Goal: Navigation & Orientation: Find specific page/section

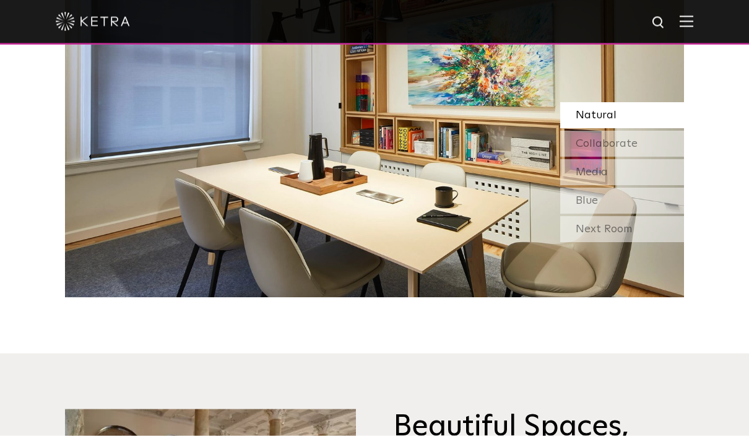
scroll to position [1181, 0]
click at [650, 157] on div "Collaborate" at bounding box center [622, 144] width 124 height 26
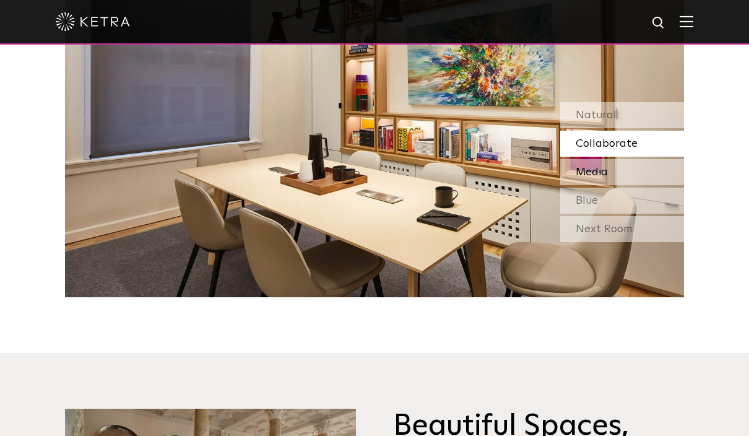
click at [651, 185] on div "Media" at bounding box center [622, 172] width 124 height 26
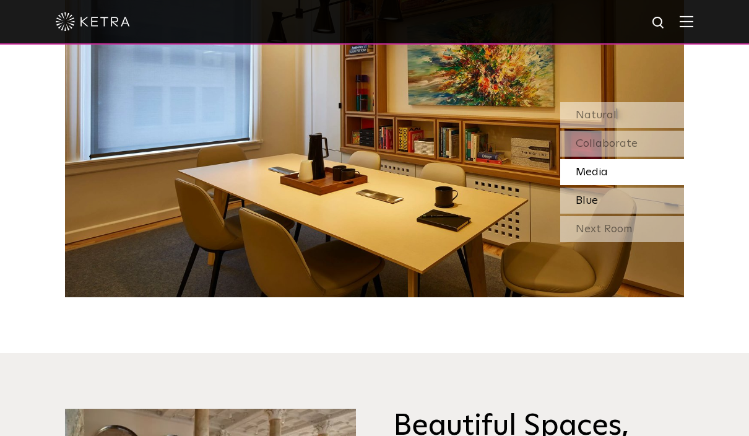
click at [658, 214] on div "Blue" at bounding box center [622, 201] width 124 height 26
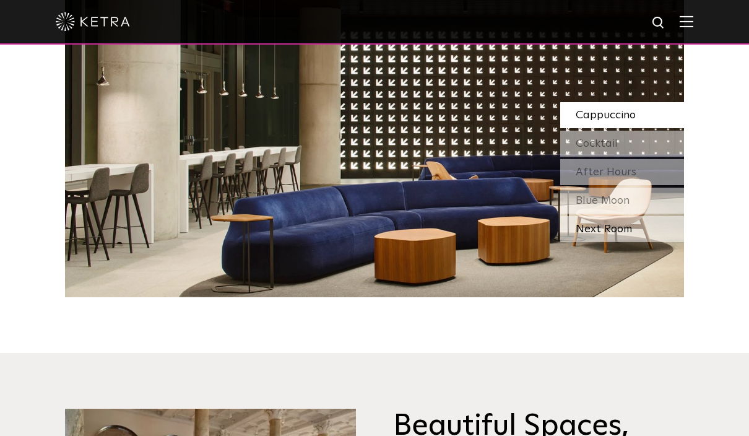
click at [645, 242] on div "Next Room" at bounding box center [622, 229] width 124 height 26
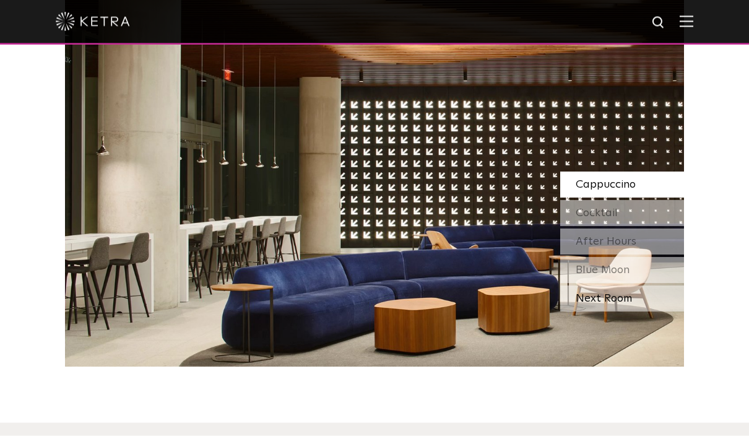
scroll to position [1110, 0]
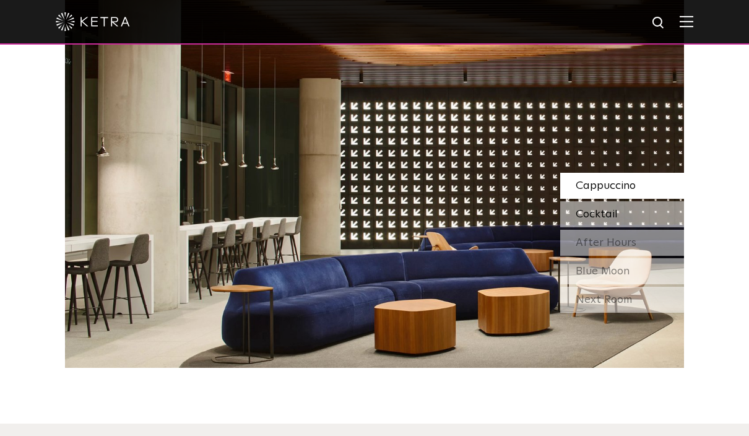
click at [634, 227] on div "Cocktail" at bounding box center [622, 214] width 124 height 26
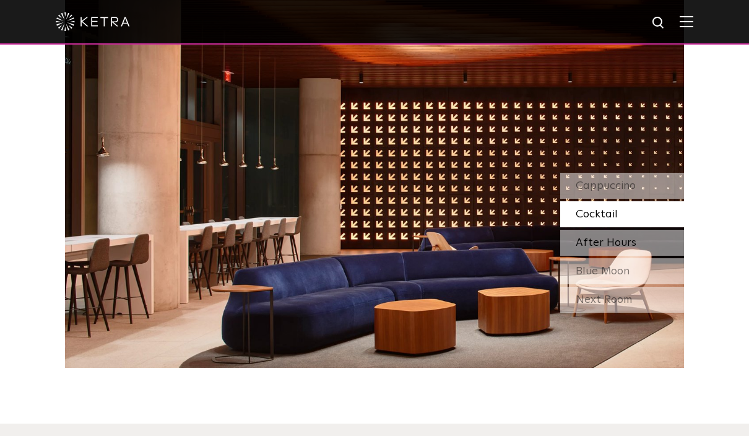
click at [640, 256] on div "After Hours" at bounding box center [622, 243] width 124 height 26
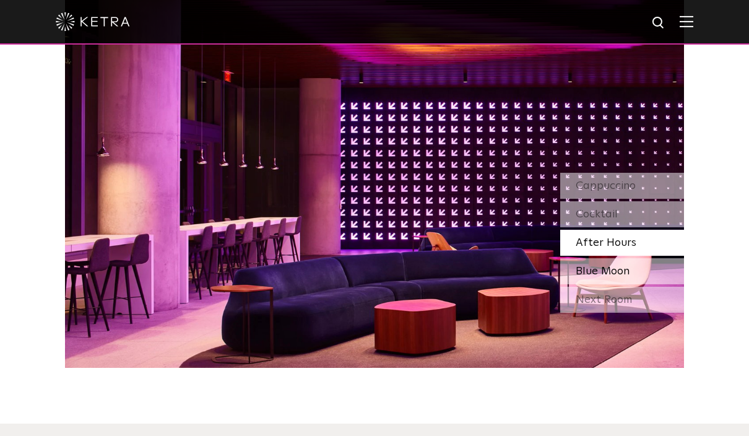
click at [638, 284] on div "Blue Moon" at bounding box center [622, 271] width 124 height 26
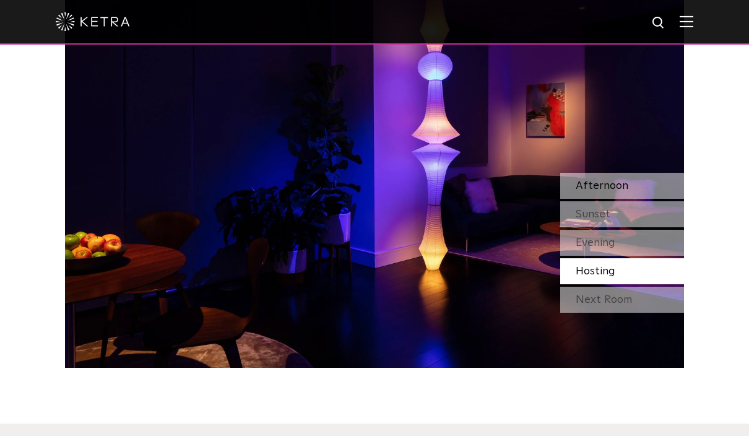
click at [631, 199] on div "Afternoon" at bounding box center [622, 186] width 124 height 26
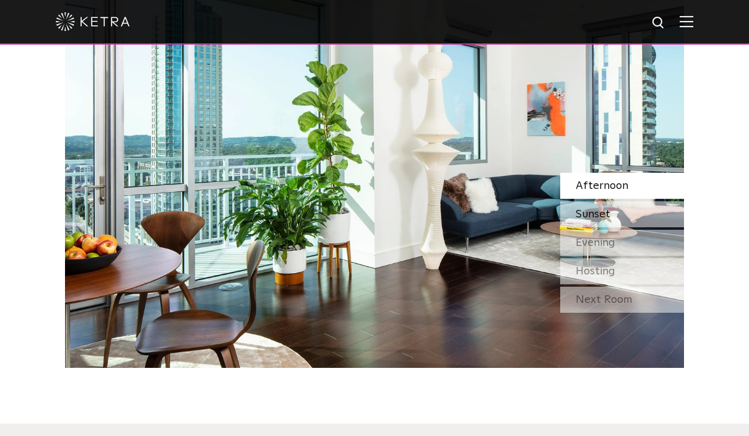
click at [643, 227] on div "Sunset" at bounding box center [622, 214] width 124 height 26
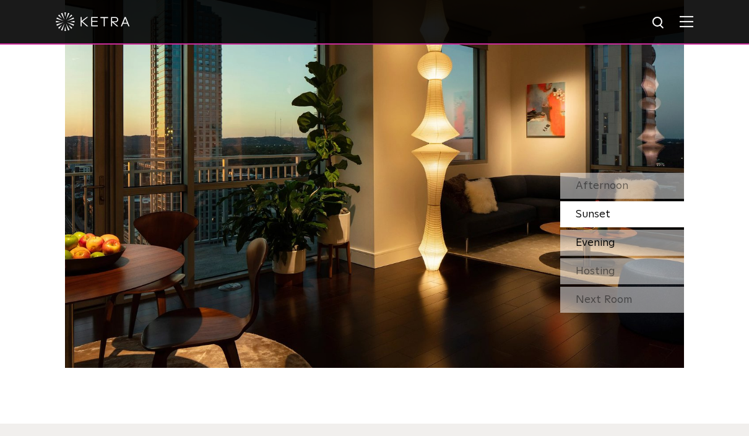
click at [647, 256] on div "Evening" at bounding box center [622, 243] width 124 height 26
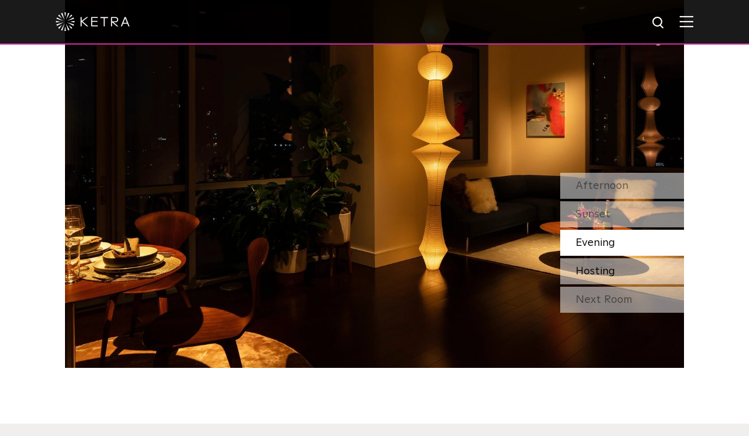
click at [635, 284] on div "Hosting" at bounding box center [622, 271] width 124 height 26
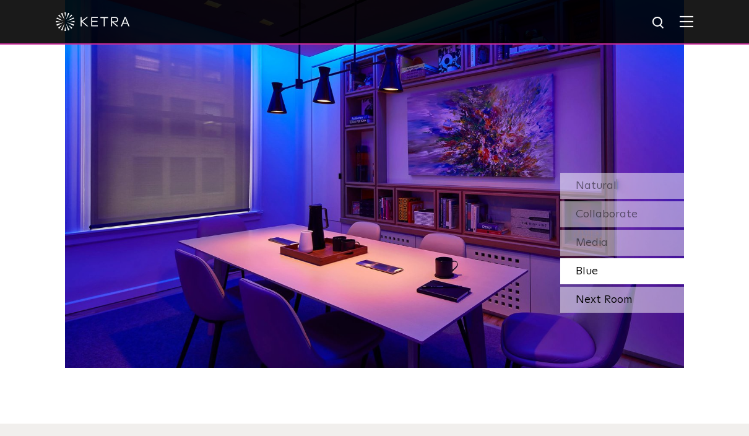
click at [627, 313] on div "Next Room" at bounding box center [622, 300] width 124 height 26
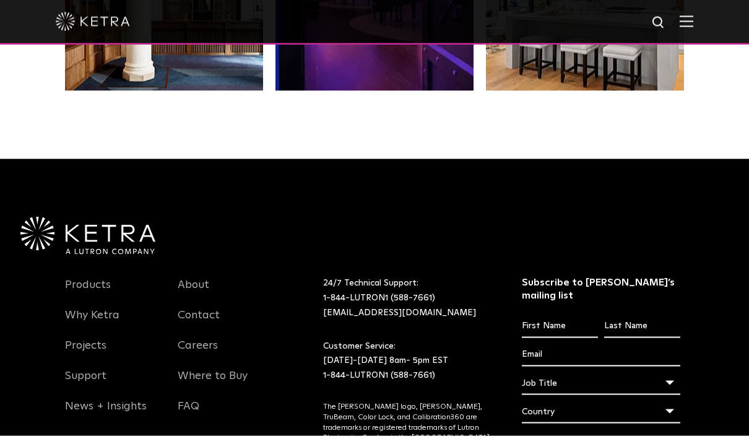
scroll to position [2602, 0]
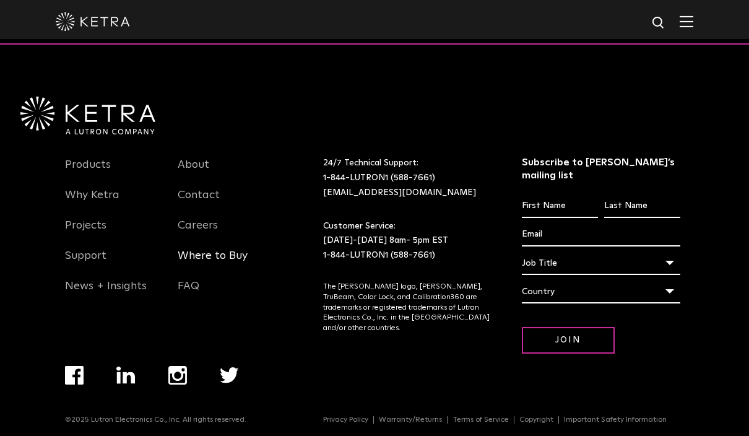
click at [219, 277] on link "Where to Buy" at bounding box center [213, 263] width 70 height 28
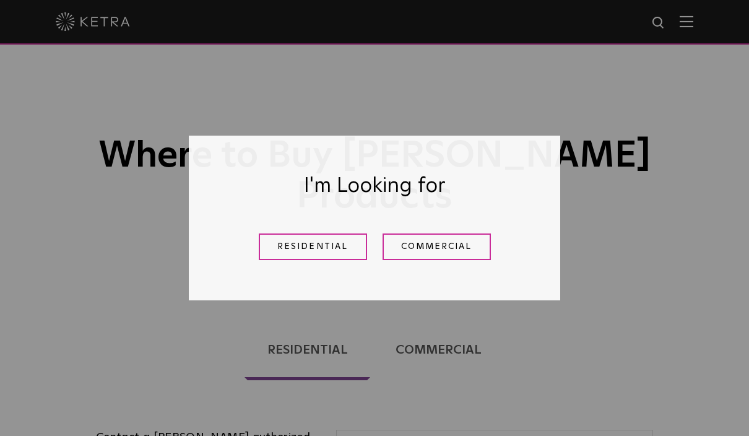
scroll to position [21, 0]
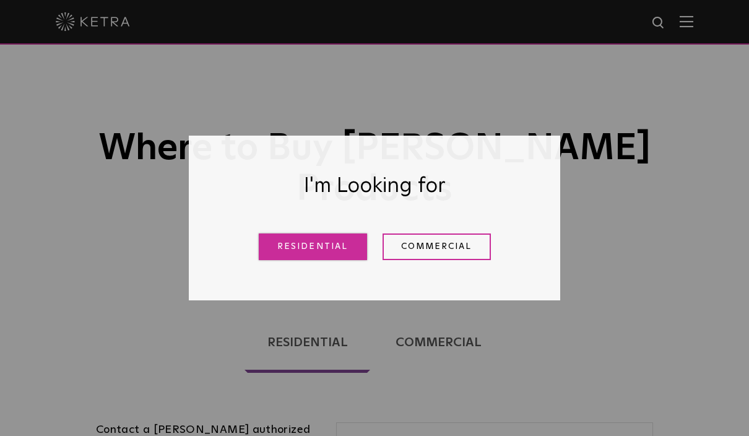
click at [316, 241] on link "Residential" at bounding box center [313, 246] width 108 height 27
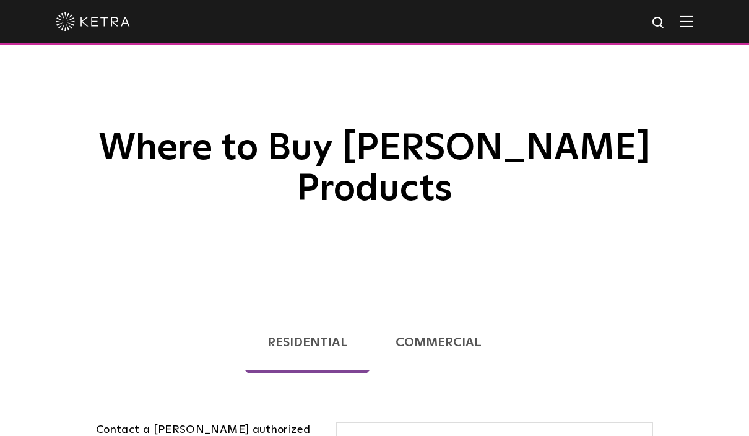
scroll to position [316, 0]
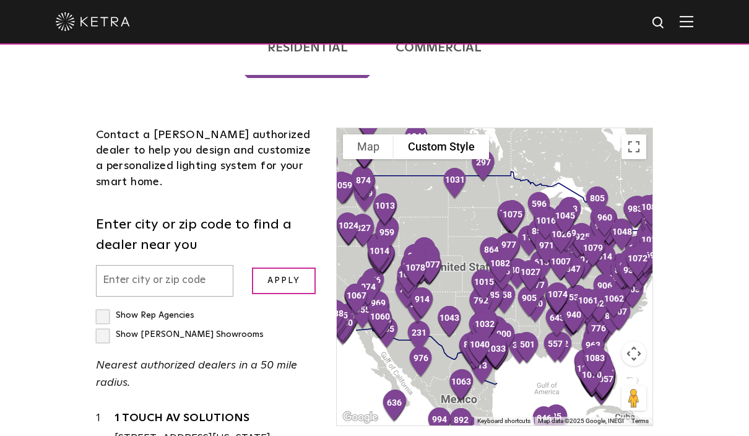
click at [168, 265] on input "text" at bounding box center [164, 281] width 137 height 32
type input "03840"
click at [281, 267] on input "Apply" at bounding box center [284, 280] width 64 height 27
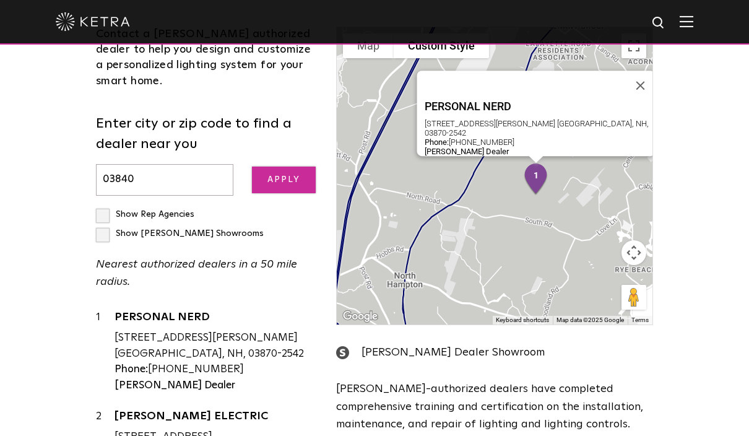
scroll to position [422, 0]
